Goal: Transaction & Acquisition: Purchase product/service

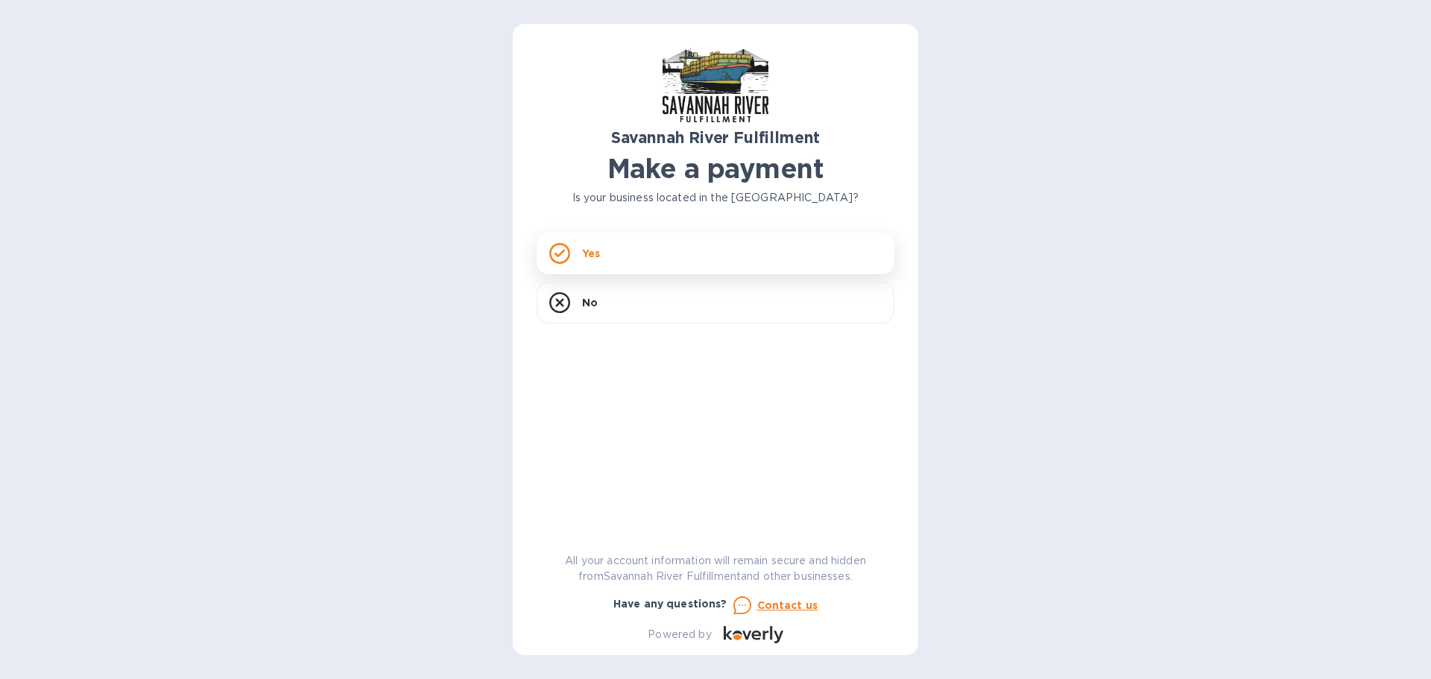
click at [651, 255] on div "Yes" at bounding box center [716, 254] width 358 height 42
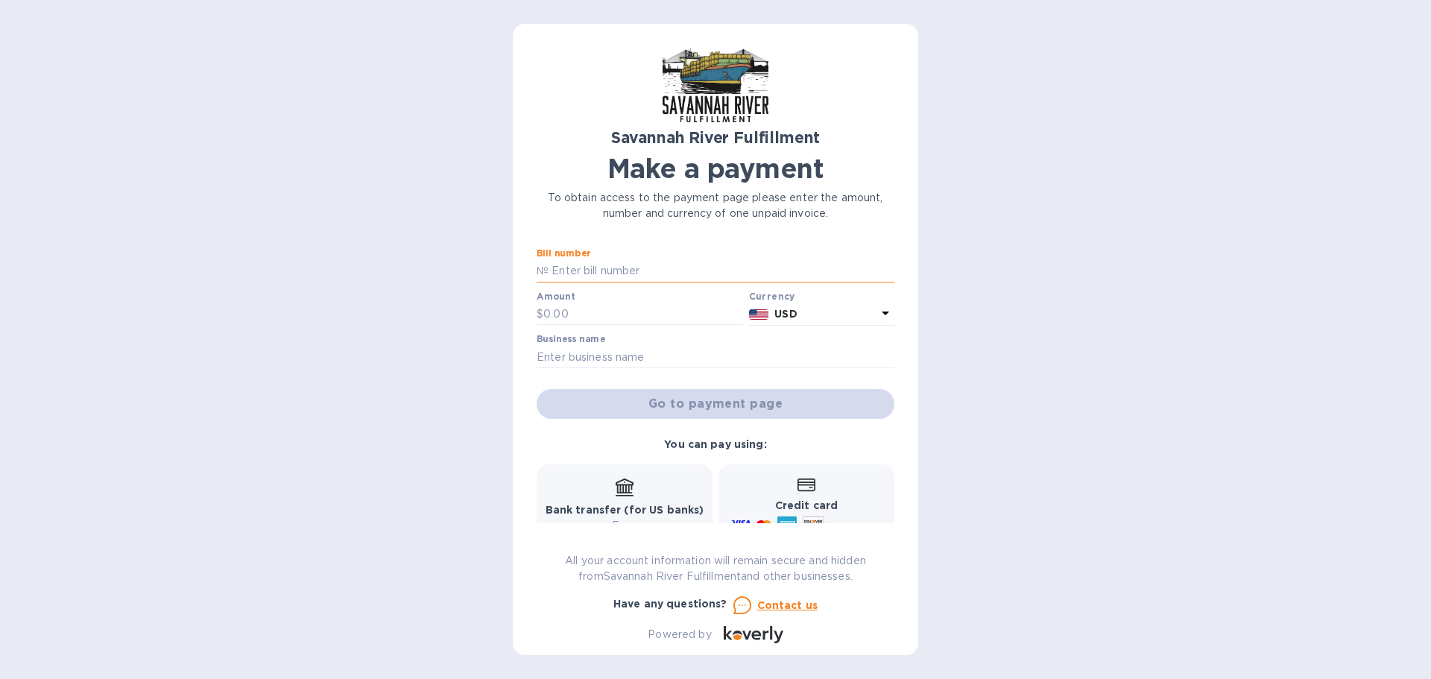
click at [610, 268] on input "text" at bounding box center [721, 271] width 346 height 22
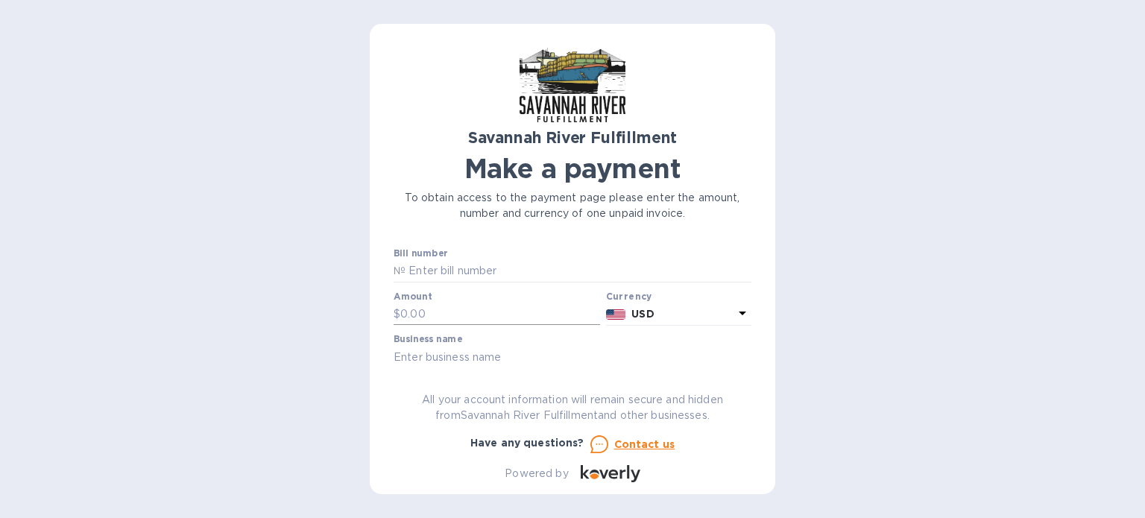
click at [523, 314] on input "text" at bounding box center [500, 314] width 200 height 22
paste input "1,639.40"
type input "1,639.40"
click at [525, 259] on div "Bill number №" at bounding box center [572, 265] width 358 height 34
click at [521, 274] on input "text" at bounding box center [578, 271] width 346 height 22
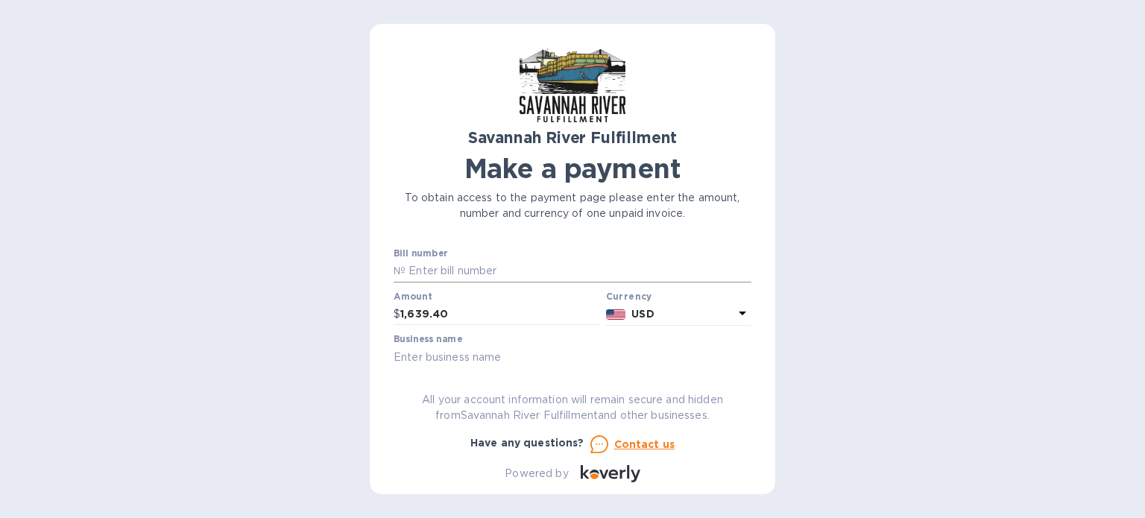
click at [453, 271] on input "text" at bounding box center [578, 271] width 346 height 22
paste input "4619"
drag, startPoint x: 522, startPoint y: 265, endPoint x: 437, endPoint y: 268, distance: 84.2
click at [522, 265] on input "4619" at bounding box center [578, 271] width 346 height 22
type input "4619"
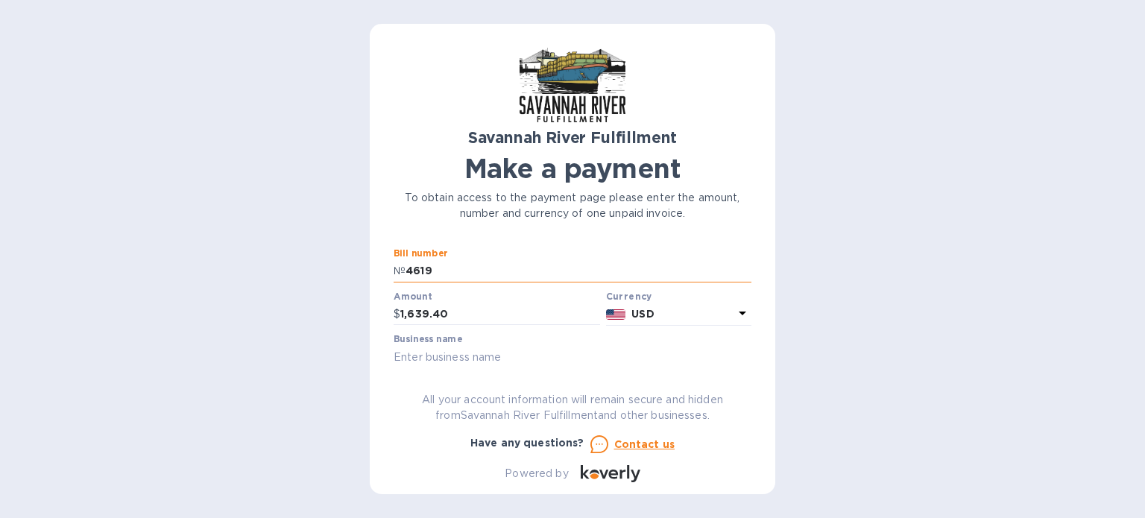
click at [400, 268] on p "№" at bounding box center [399, 271] width 12 height 16
click at [468, 349] on input "text" at bounding box center [572, 357] width 358 height 22
type input "Plush Necessities"
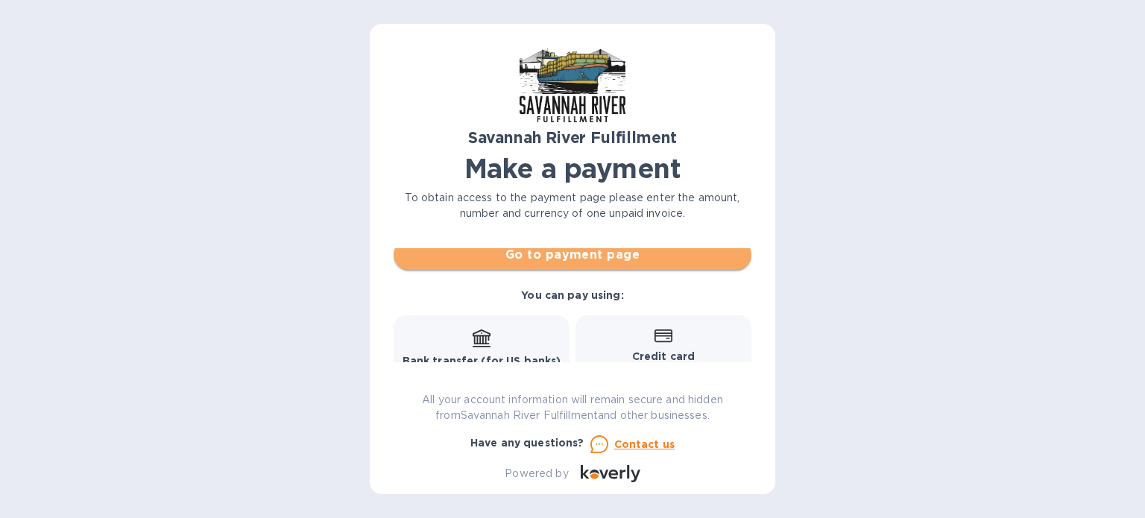
click at [622, 260] on span "Go to payment page" at bounding box center [572, 255] width 334 height 18
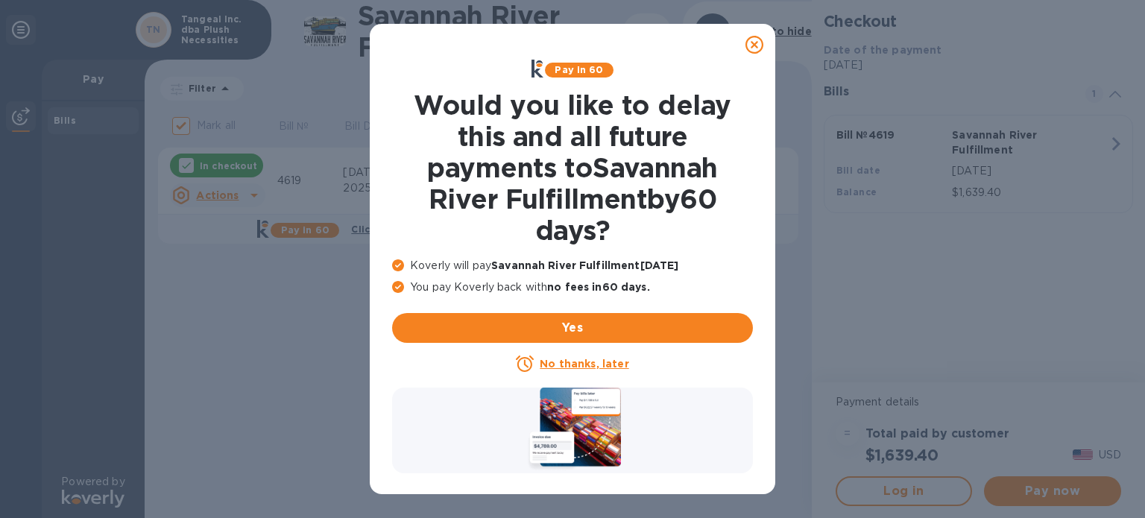
click at [557, 368] on u "No thanks, later" at bounding box center [584, 364] width 89 height 12
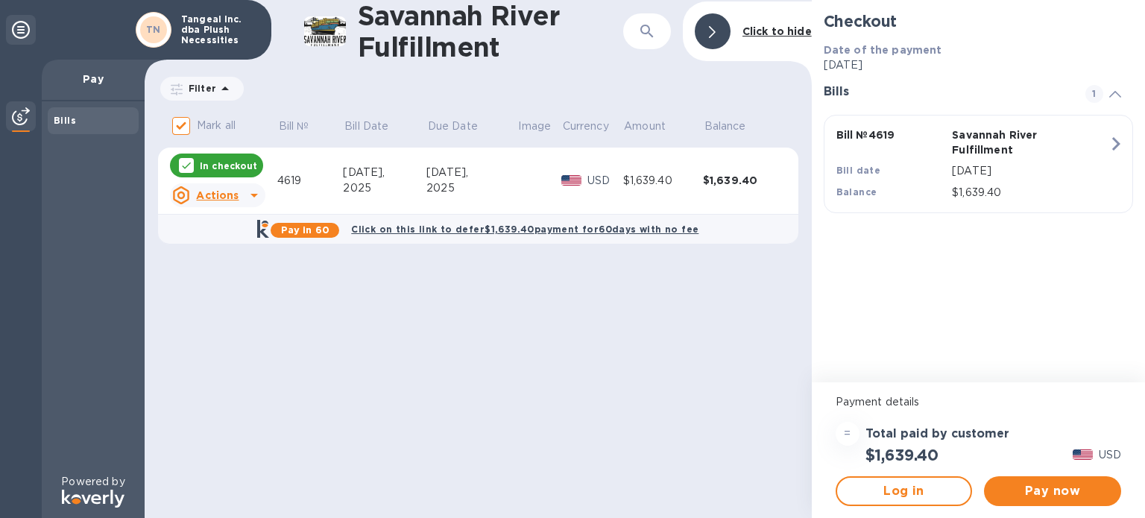
click at [247, 199] on icon at bounding box center [254, 195] width 18 height 18
click at [241, 256] on b "Open bill" at bounding box center [237, 256] width 50 height 12
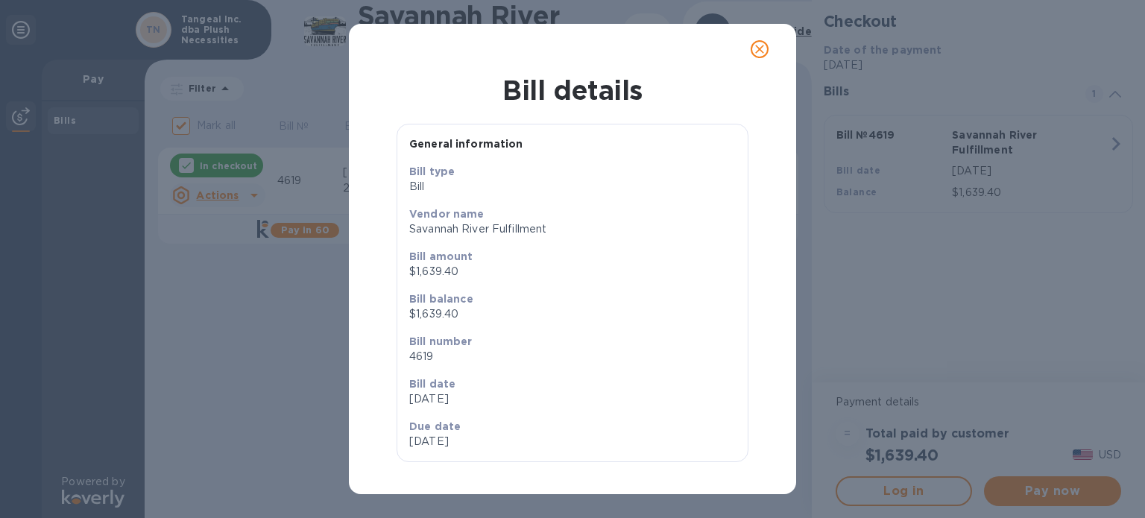
scroll to position [12, 0]
click at [750, 50] on button "close" at bounding box center [759, 49] width 36 height 36
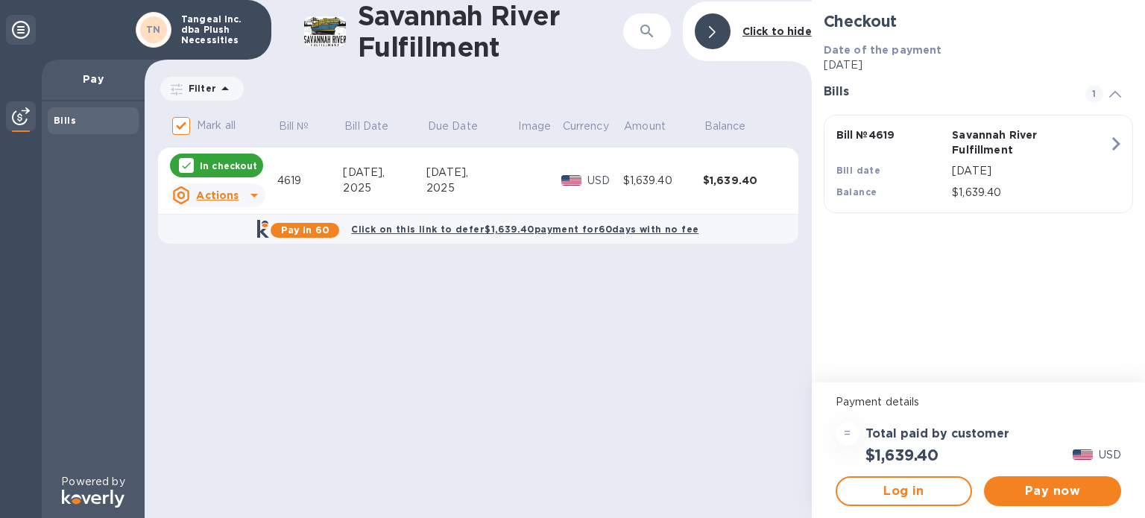
click at [739, 34] on div "Click to hide" at bounding box center [776, 32] width 81 height 28
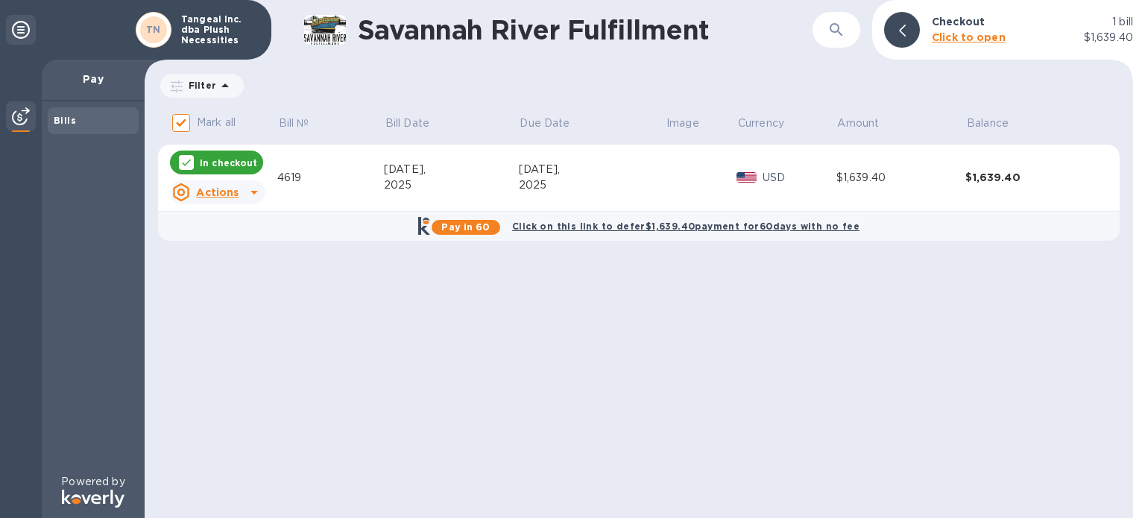
click at [902, 32] on icon at bounding box center [902, 31] width 7 height 12
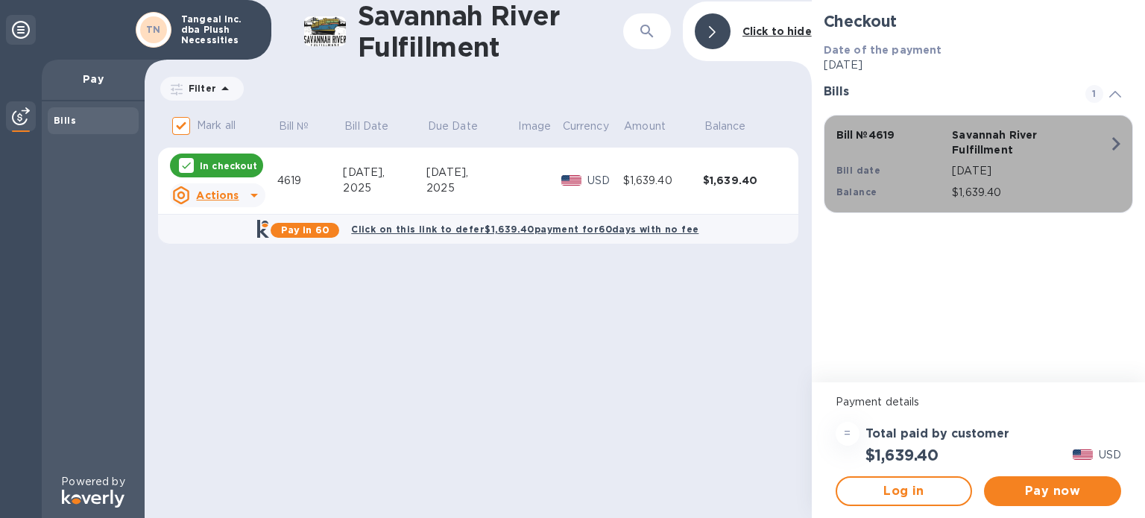
click at [1096, 168] on p "[DATE]" at bounding box center [1030, 171] width 156 height 16
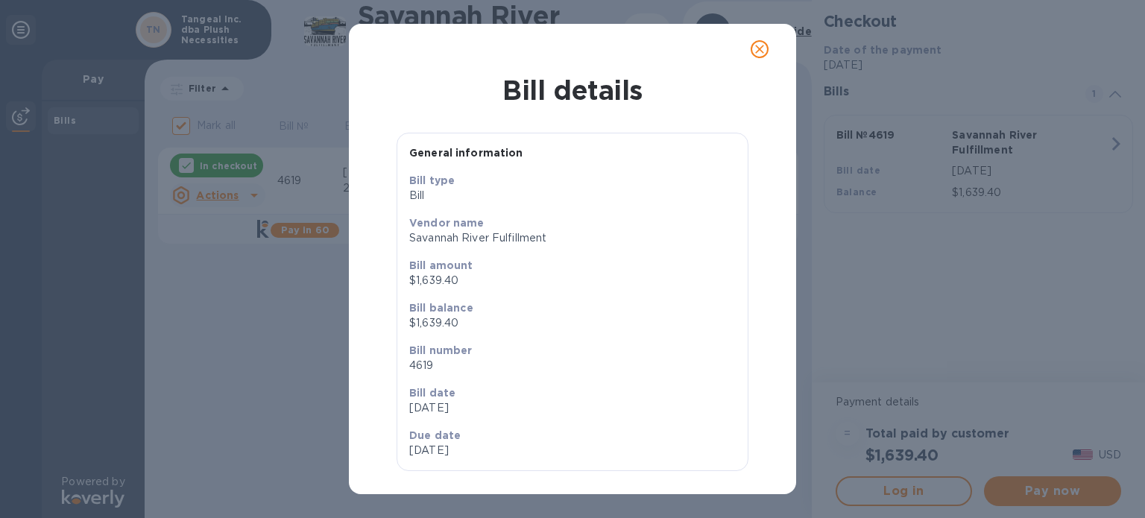
click at [764, 52] on icon "close" at bounding box center [759, 49] width 15 height 15
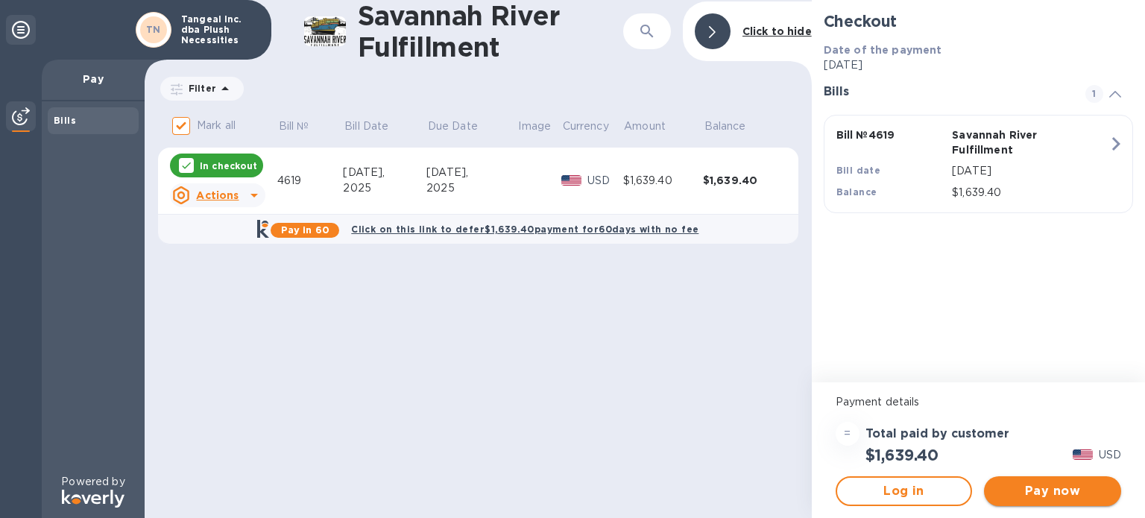
click at [1046, 499] on span "Pay now" at bounding box center [1052, 491] width 113 height 18
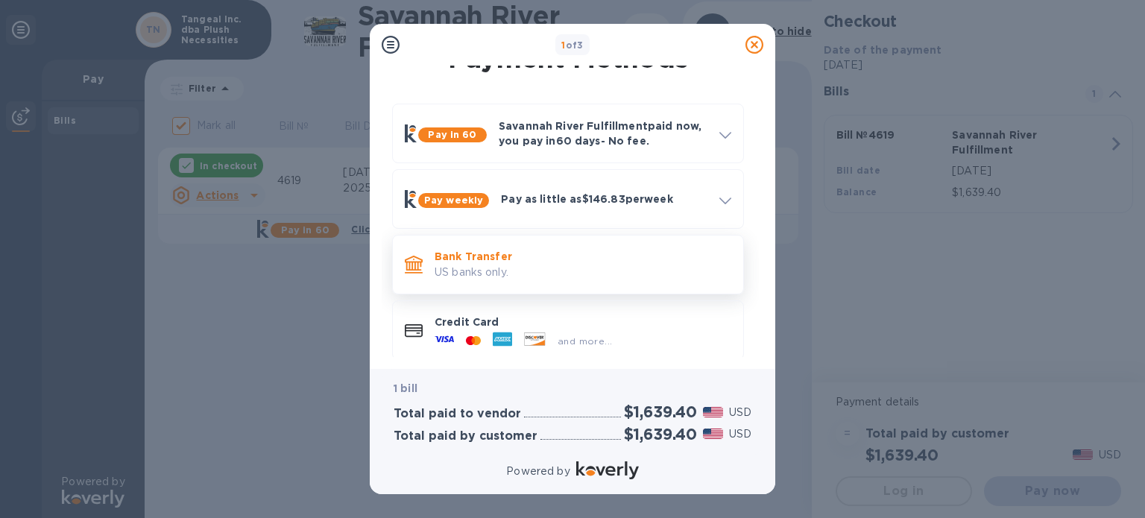
scroll to position [40, 0]
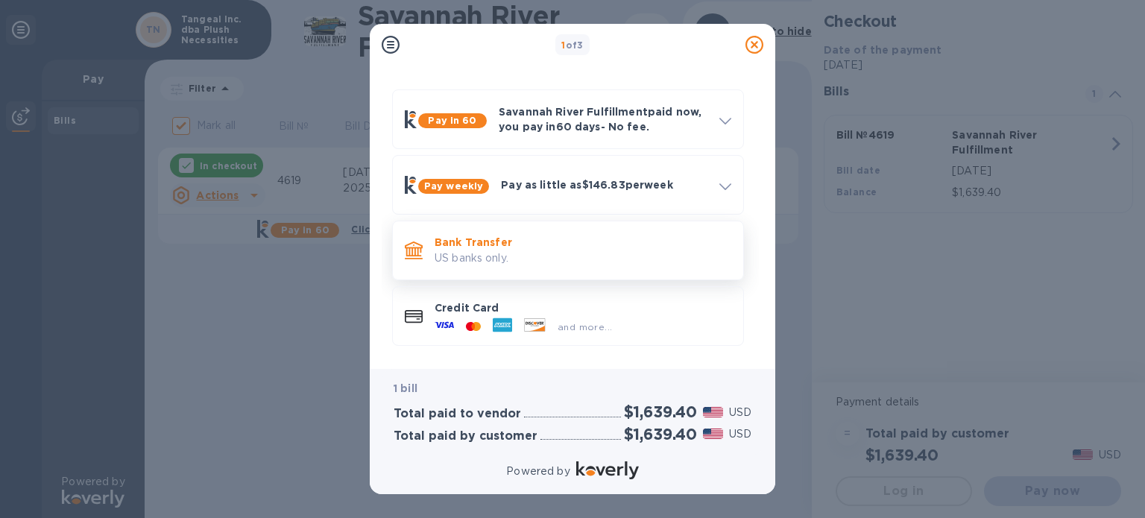
click at [651, 256] on p "US banks only." at bounding box center [582, 258] width 297 height 16
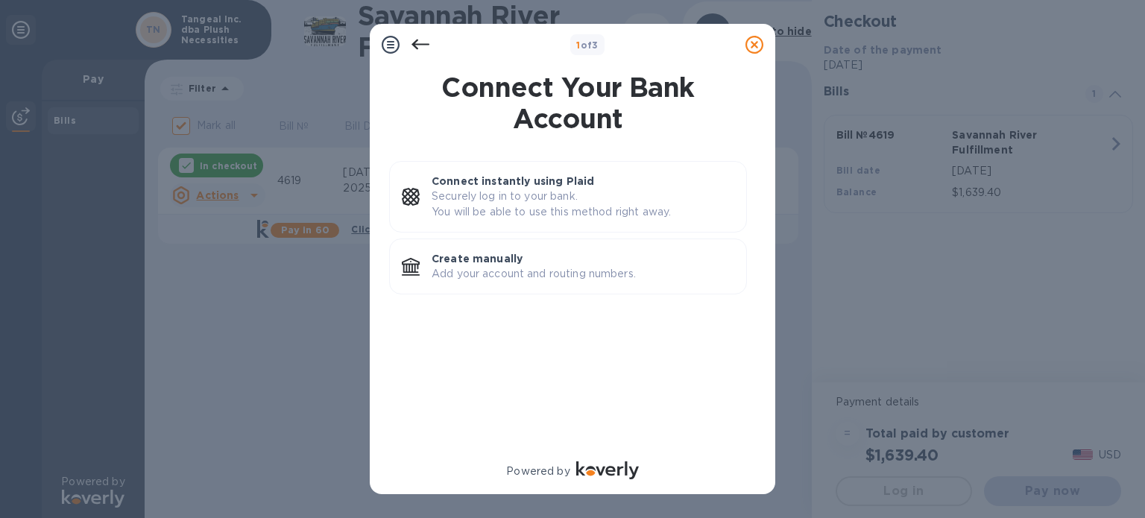
scroll to position [0, 0]
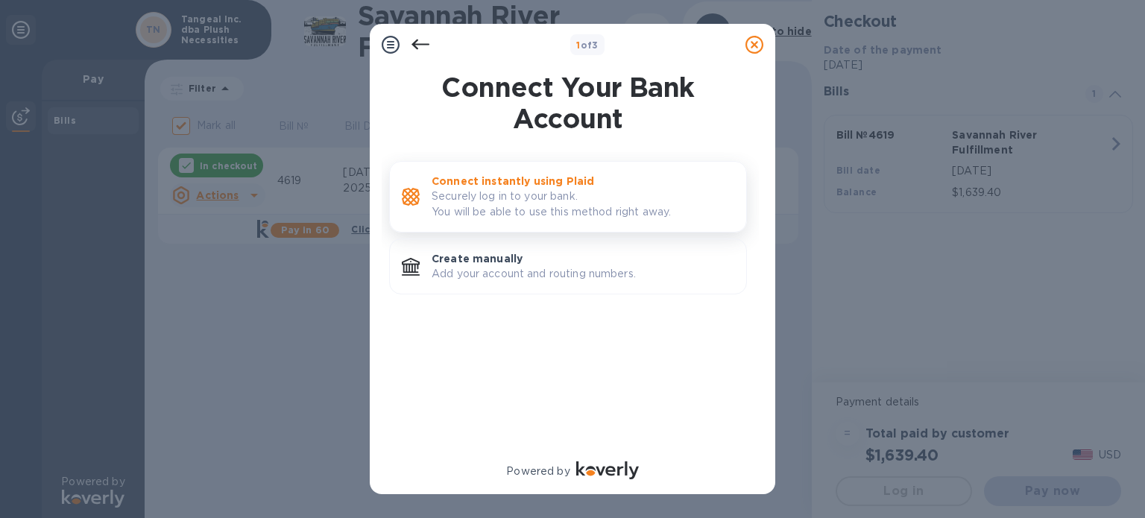
click at [654, 196] on p "Securely log in to your bank. You will be able to use this method right away." at bounding box center [582, 204] width 303 height 31
click at [550, 199] on p "Securely log in to your bank. You will be able to use this method right away." at bounding box center [582, 204] width 303 height 31
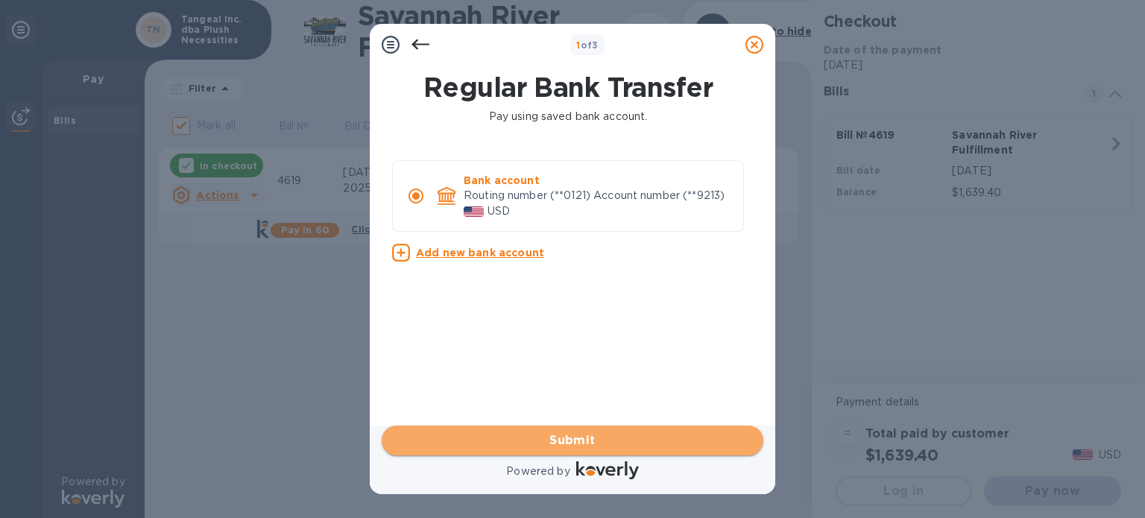
click at [620, 435] on span "Submit" at bounding box center [572, 440] width 358 height 18
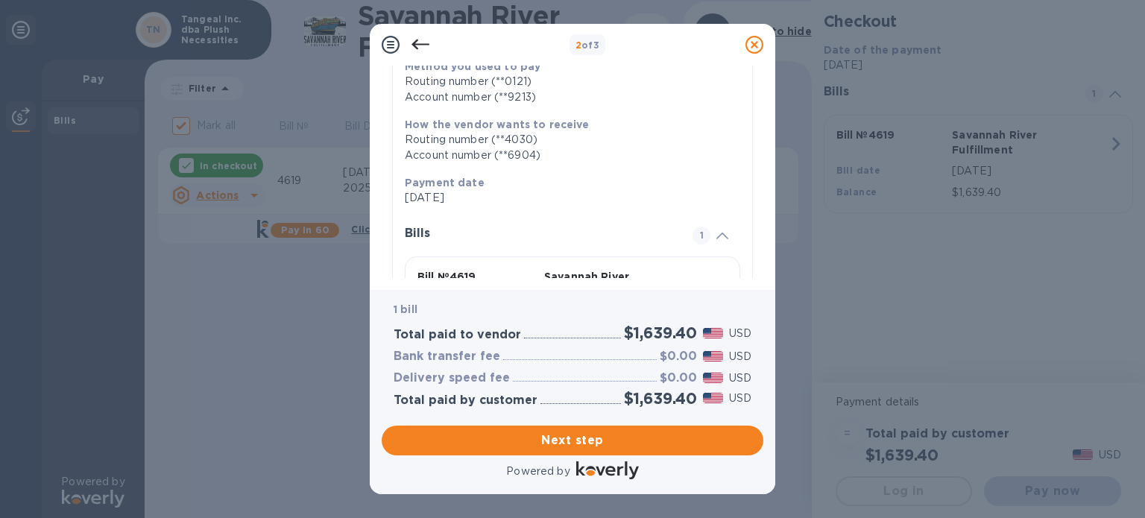
scroll to position [312, 0]
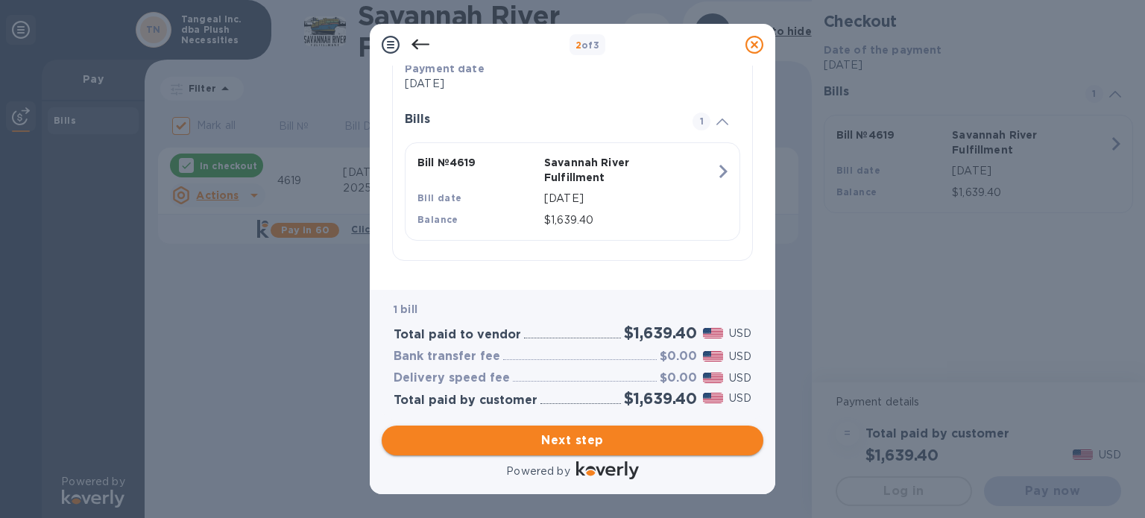
click at [566, 446] on span "Next step" at bounding box center [572, 440] width 358 height 18
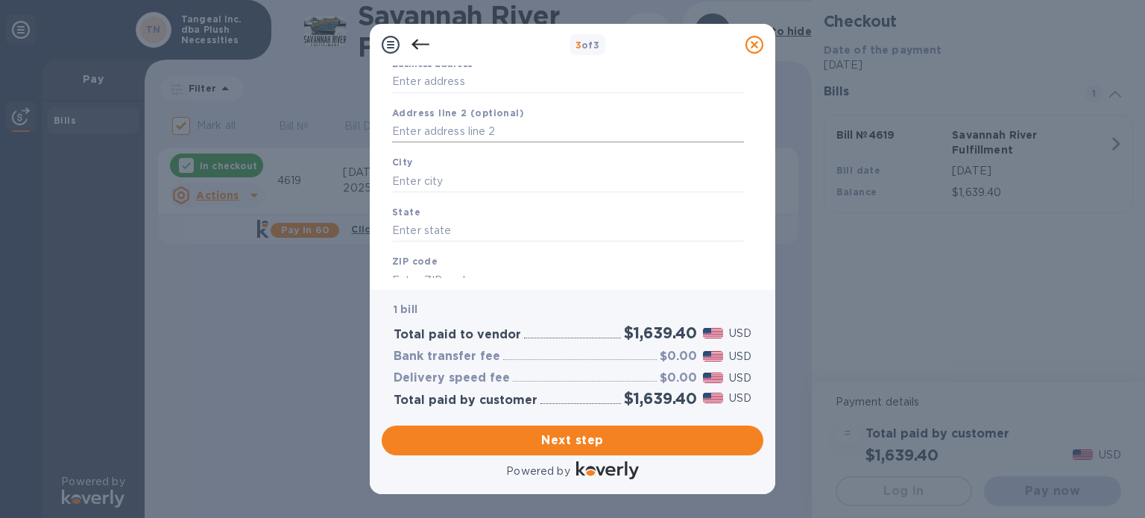
scroll to position [0, 0]
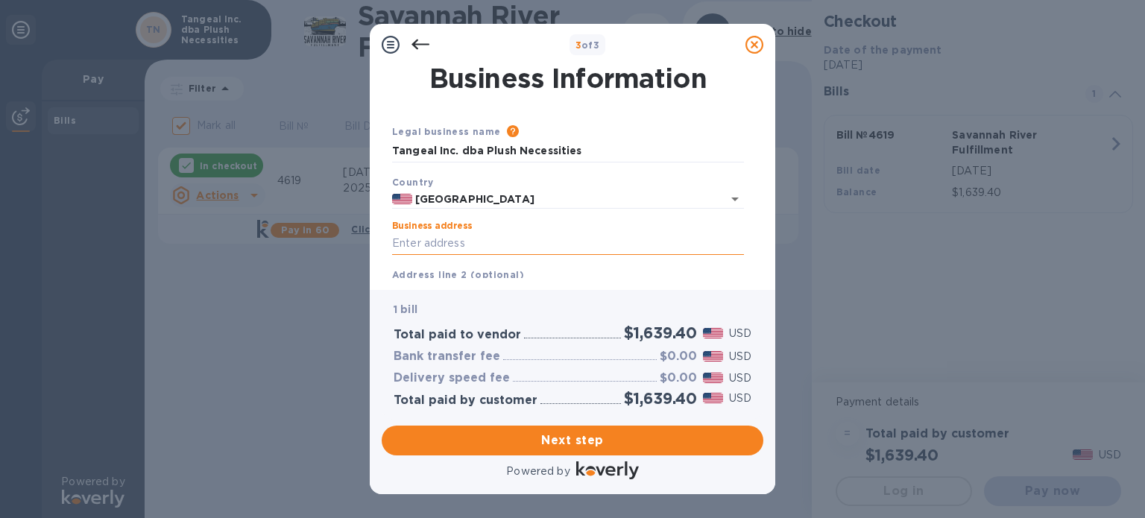
click at [540, 239] on input "Business address" at bounding box center [568, 244] width 352 height 22
click at [540, 238] on input "Business address" at bounding box center [568, 244] width 352 height 22
type input "27003 Silver Moon Ln"
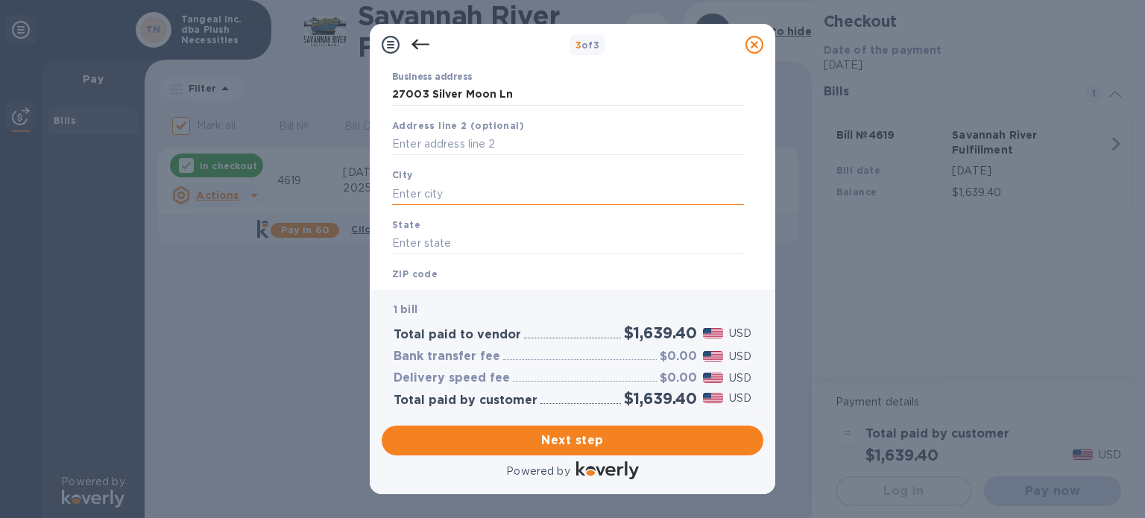
click at [569, 197] on input "text" at bounding box center [568, 194] width 352 height 22
click at [569, 196] on input "text" at bounding box center [568, 194] width 352 height 22
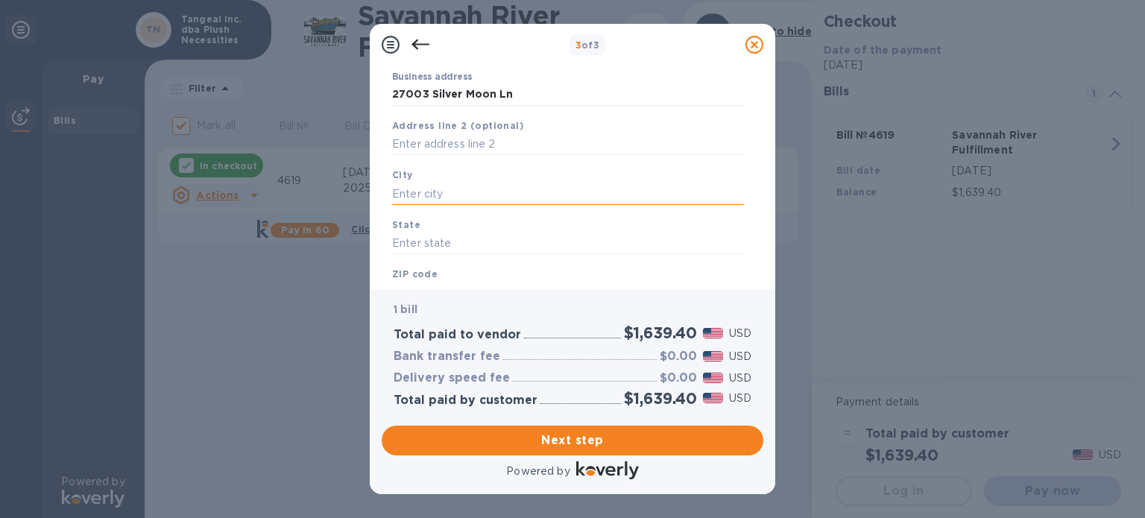
click at [548, 199] on input "text" at bounding box center [568, 194] width 352 height 22
type input "[GEOGRAPHIC_DATA]"
type input "CA"
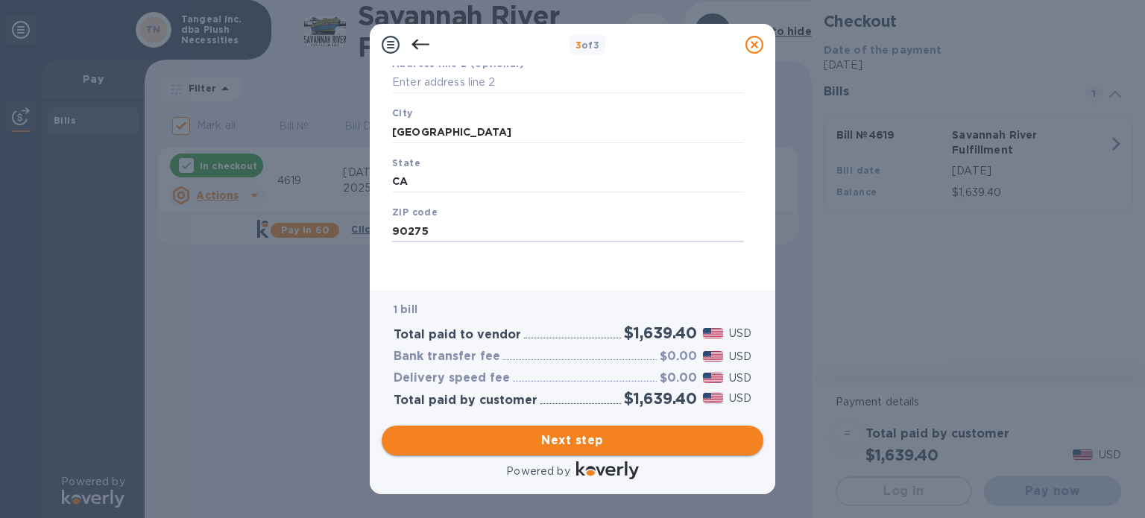
type input "90275"
click at [484, 437] on span "Next step" at bounding box center [572, 440] width 358 height 18
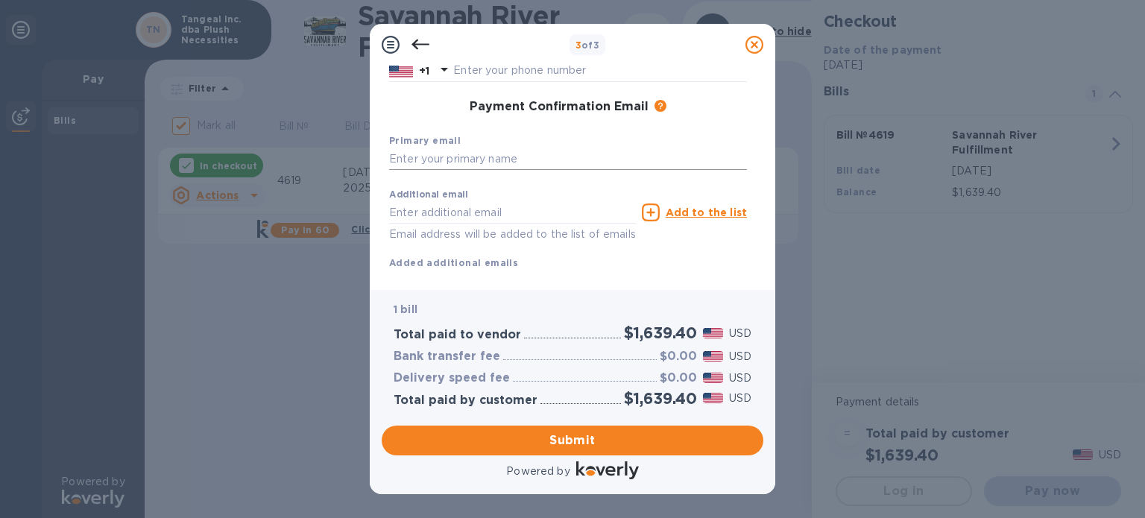
click at [510, 158] on input "text" at bounding box center [568, 159] width 358 height 22
click at [505, 168] on input "text" at bounding box center [568, 159] width 358 height 22
click at [506, 163] on input "text" at bounding box center [568, 159] width 358 height 22
type input "D"
type input "a"
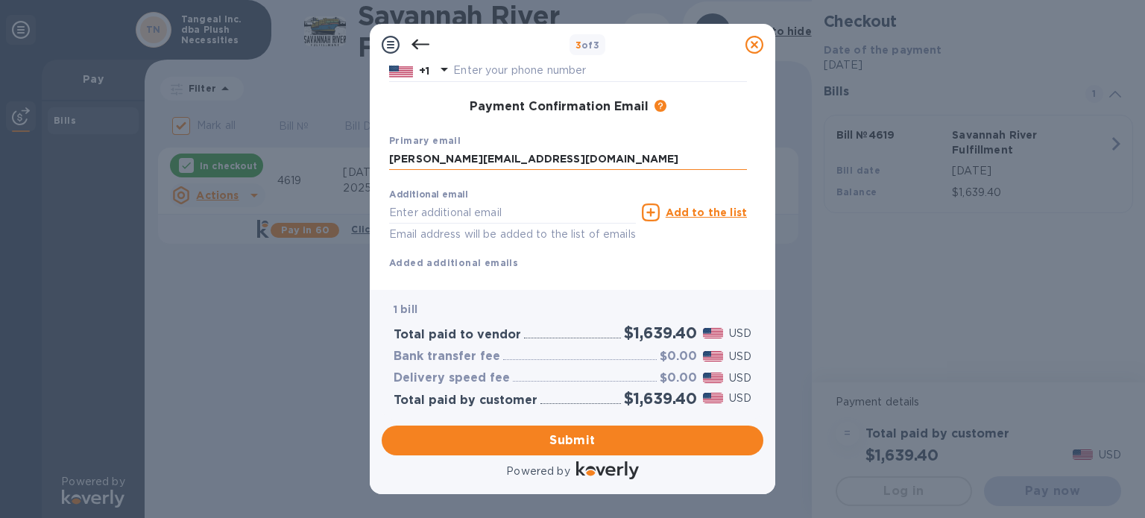
type input "[PERSON_NAME][EMAIL_ADDRESS][DOMAIN_NAME]"
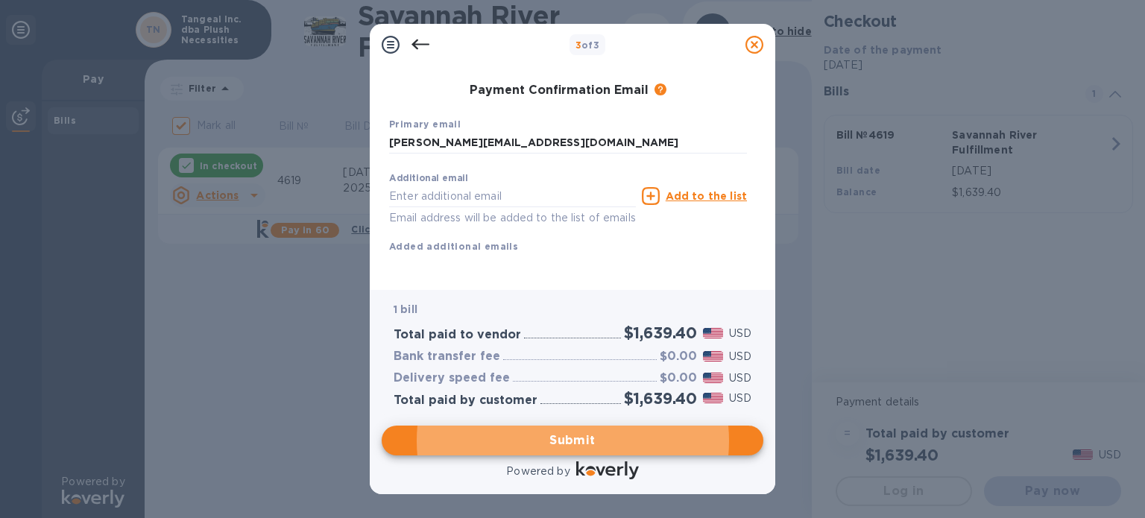
scroll to position [247, 0]
click at [581, 436] on span "Submit" at bounding box center [572, 440] width 358 height 18
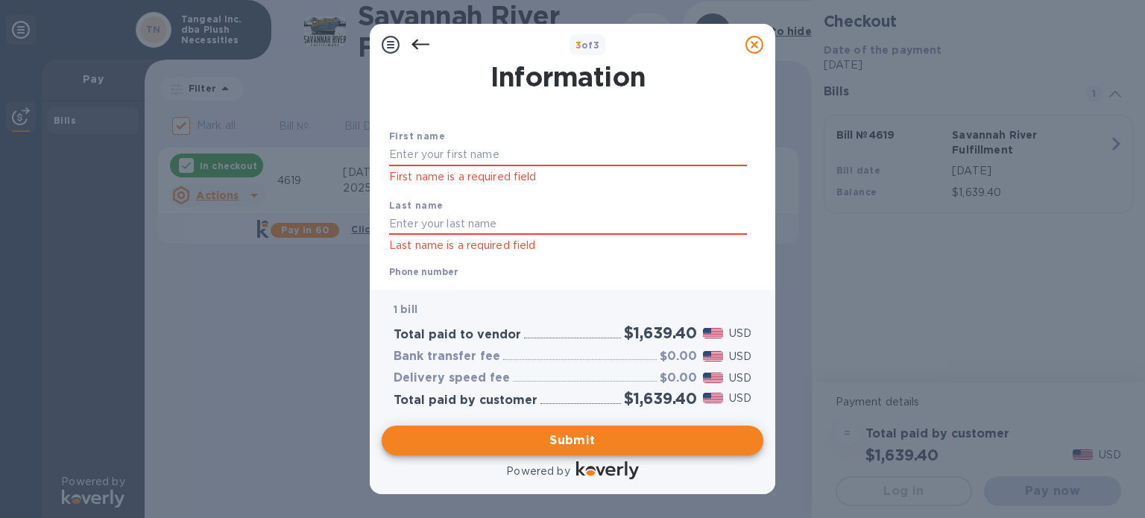
scroll to position [7, 0]
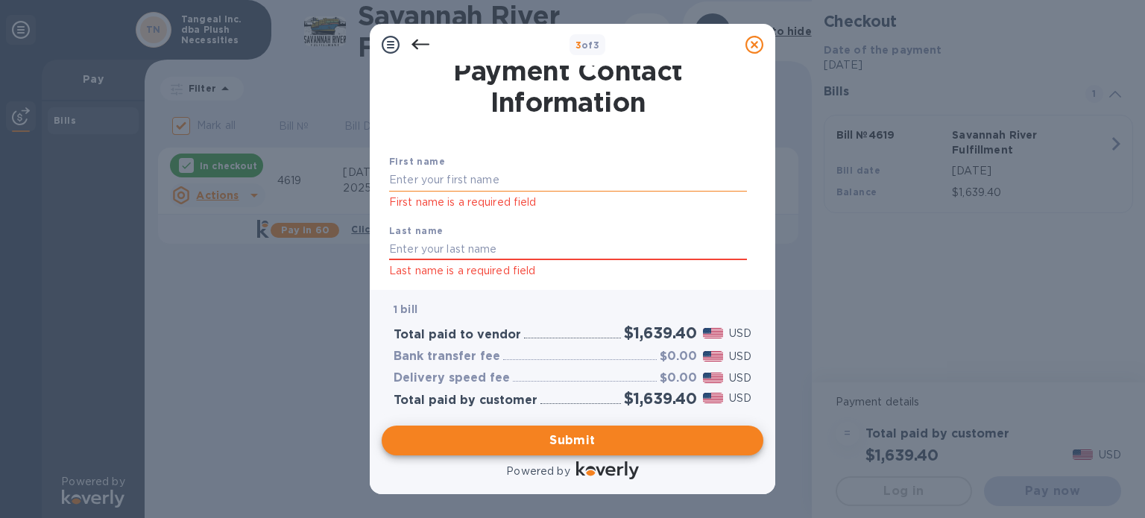
click at [562, 174] on input "text" at bounding box center [568, 180] width 358 height 22
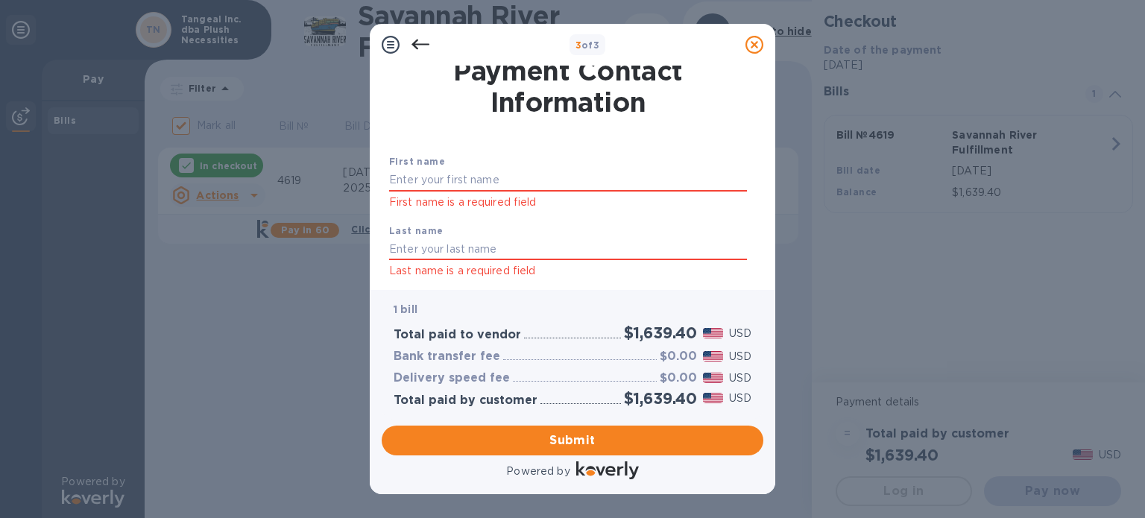
type input "[PERSON_NAME]"
type input "3108093276"
type input "[EMAIL_ADDRESS][DOMAIN_NAME]"
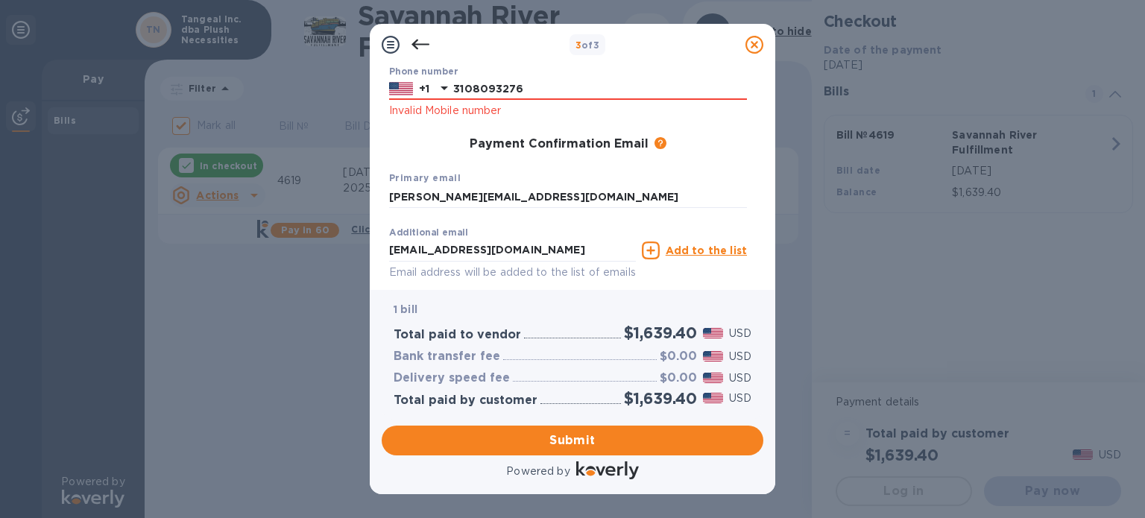
scroll to position [306, 0]
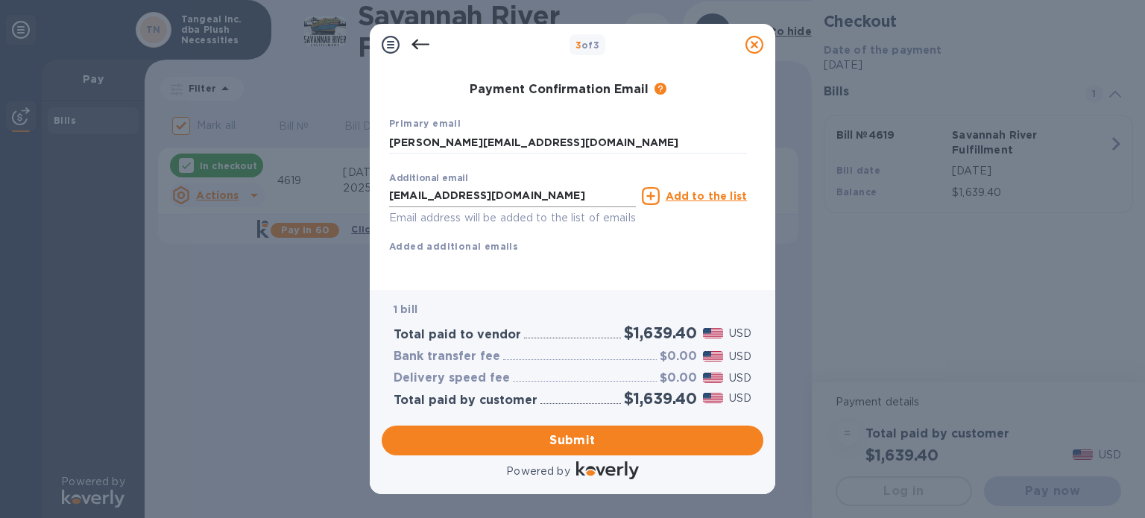
click at [525, 185] on input "[EMAIL_ADDRESS][DOMAIN_NAME]" at bounding box center [512, 196] width 247 height 22
click at [592, 173] on div "Additional email Email address will be added to the list of emails" at bounding box center [512, 200] width 247 height 54
click at [566, 443] on span "Submit" at bounding box center [572, 440] width 358 height 18
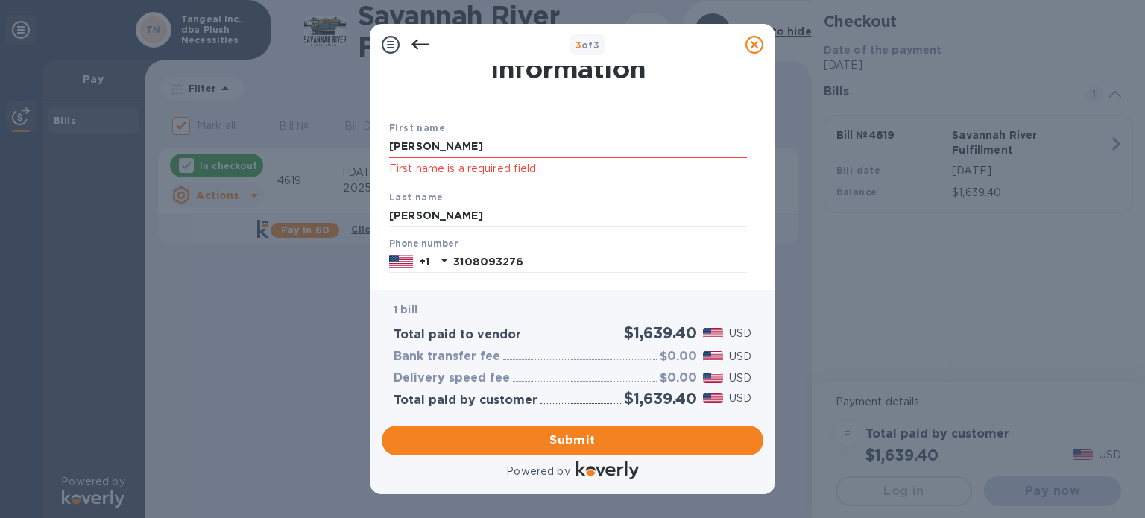
scroll to position [0, 0]
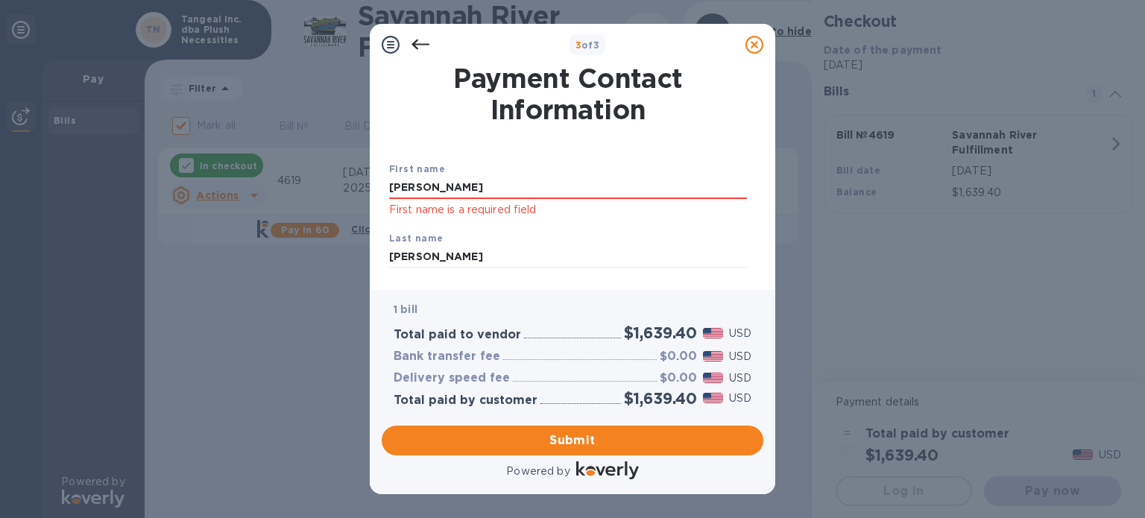
click at [528, 202] on p "First name is a required field" at bounding box center [568, 209] width 358 height 17
click at [531, 195] on input "[PERSON_NAME]" at bounding box center [568, 188] width 358 height 22
type input "[PERSON_NAME]"
click at [468, 259] on input "[PERSON_NAME]" at bounding box center [568, 257] width 358 height 22
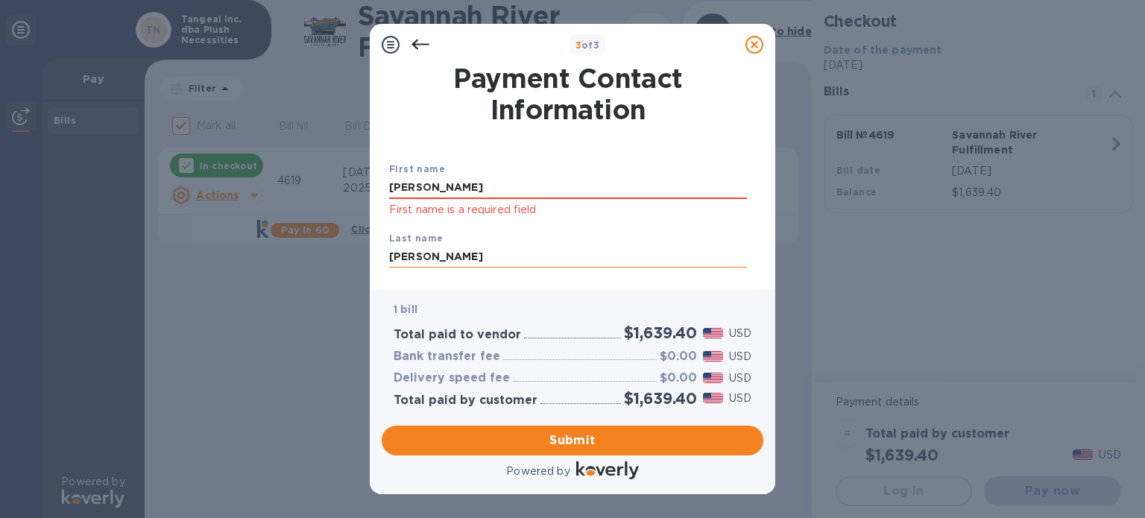
click at [468, 259] on input "[PERSON_NAME]" at bounding box center [568, 257] width 358 height 22
type input "[PERSON_NAME]"
click at [531, 236] on div "Last name [PERSON_NAME]" at bounding box center [568, 249] width 370 height 50
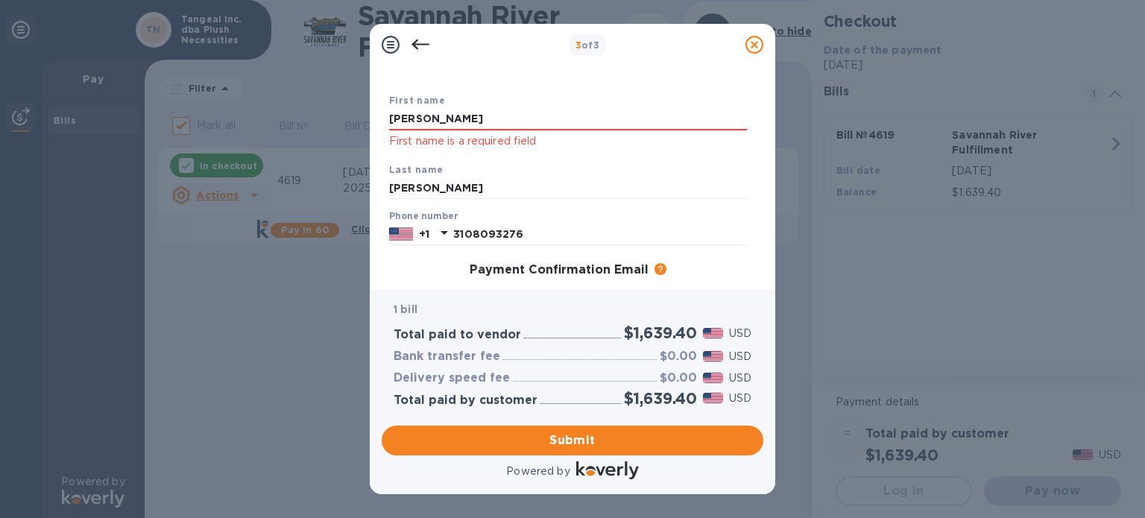
scroll to position [149, 0]
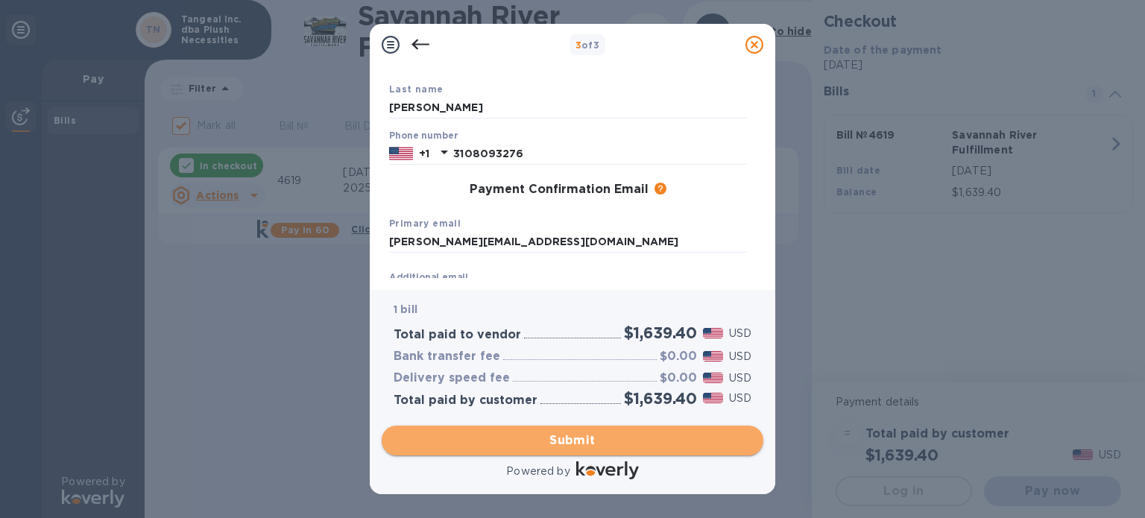
click at [548, 443] on span "Submit" at bounding box center [572, 440] width 358 height 18
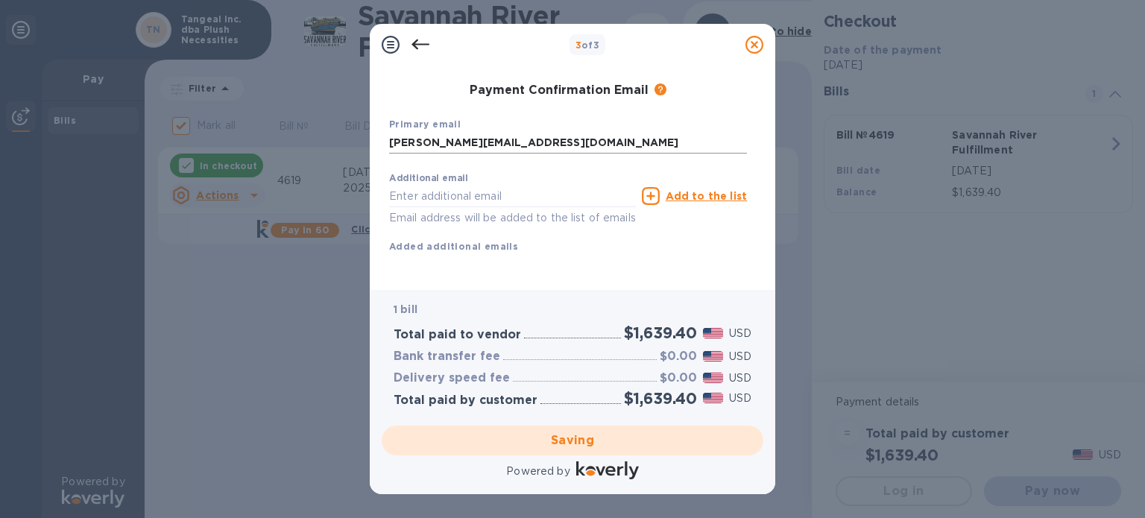
scroll to position [247, 0]
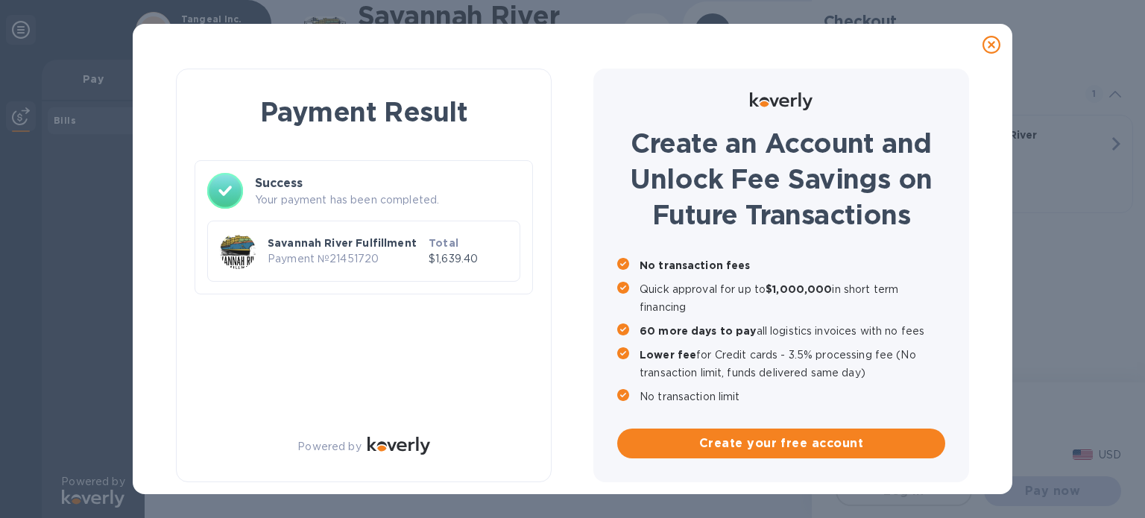
checkbox input "false"
